Goal: Check status: Check status

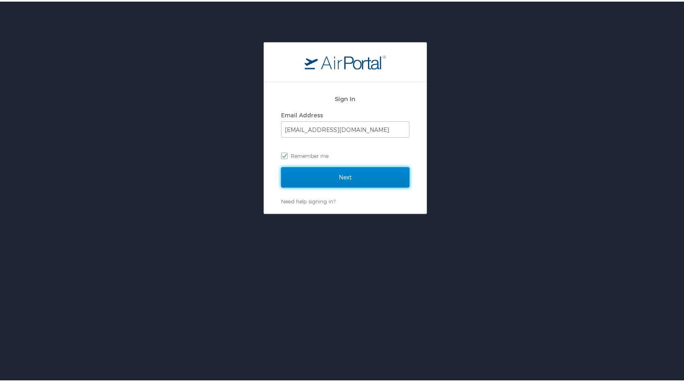
click at [336, 178] on input "Next" at bounding box center [345, 176] width 128 height 20
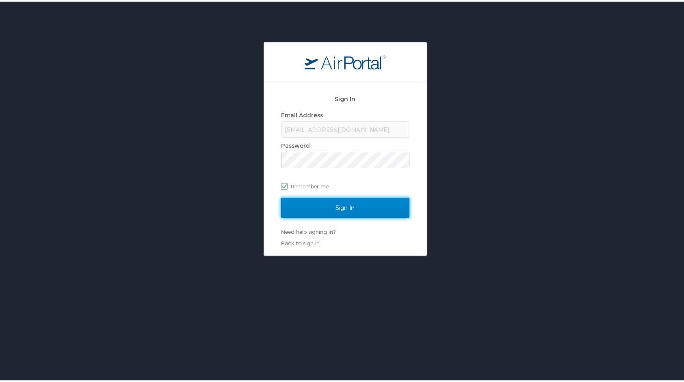
click at [327, 202] on input "Sign In" at bounding box center [345, 206] width 128 height 20
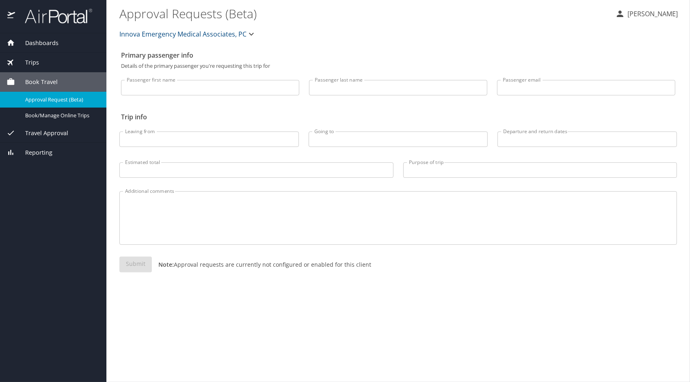
click at [37, 62] on span "Trips" at bounding box center [27, 62] width 24 height 9
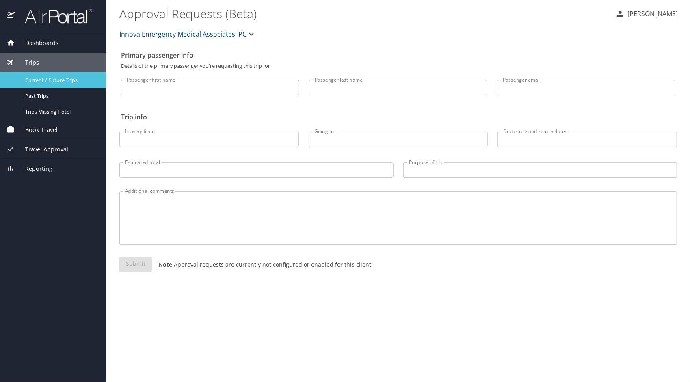
click at [48, 82] on span "Current / Future Trips" at bounding box center [61, 80] width 72 height 8
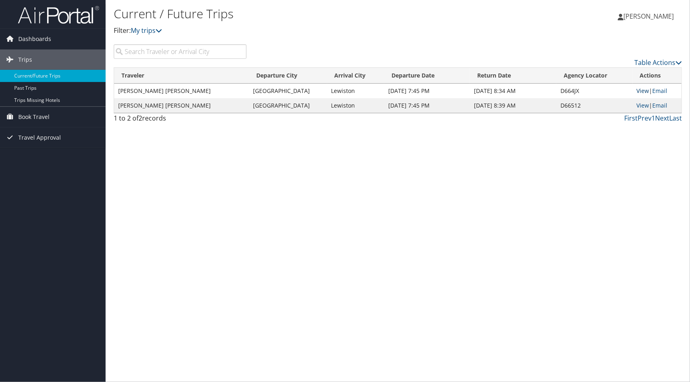
click at [644, 90] on link "View" at bounding box center [643, 91] width 13 height 8
click at [336, 135] on div "Current / Future Trips Filter: My trips Alexandra Dinello Alexandra Dinello My …" at bounding box center [398, 191] width 585 height 382
click at [641, 106] on link "View" at bounding box center [643, 106] width 13 height 8
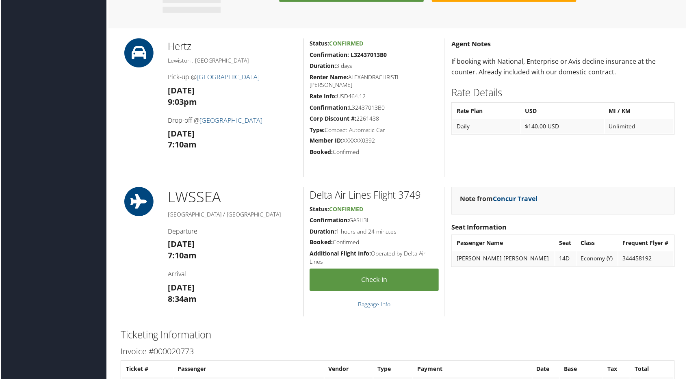
scroll to position [524, 0]
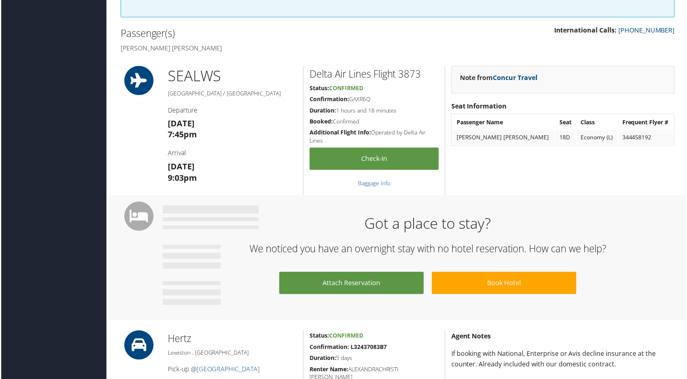
scroll to position [227, 0]
